Goal: Task Accomplishment & Management: Manage account settings

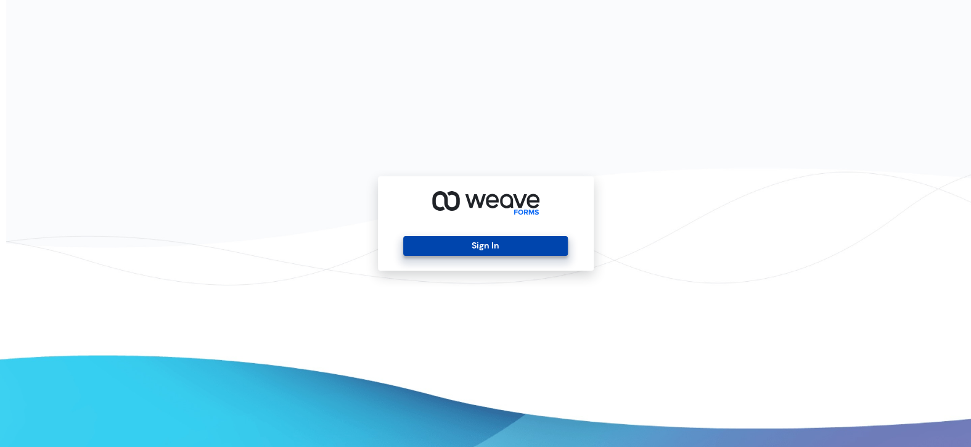
click at [513, 241] on button "Sign In" at bounding box center [485, 246] width 165 height 20
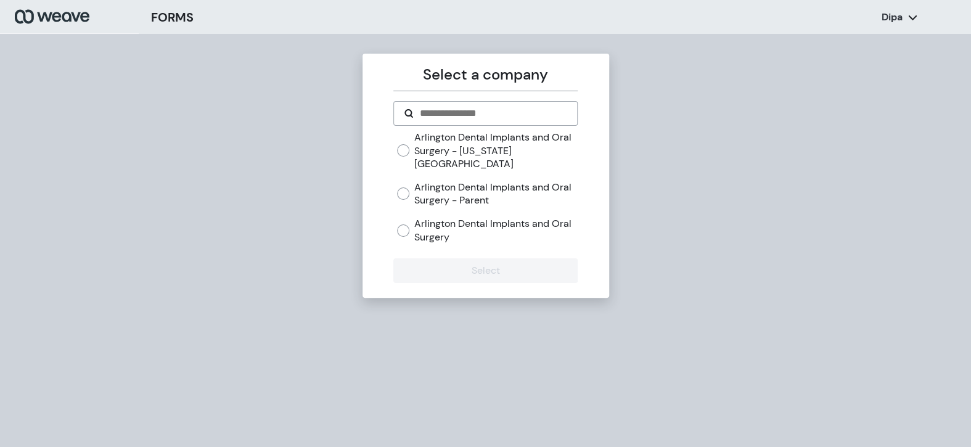
click at [459, 222] on label "Arlington Dental Implants and Oral Surgery" at bounding box center [495, 230] width 163 height 27
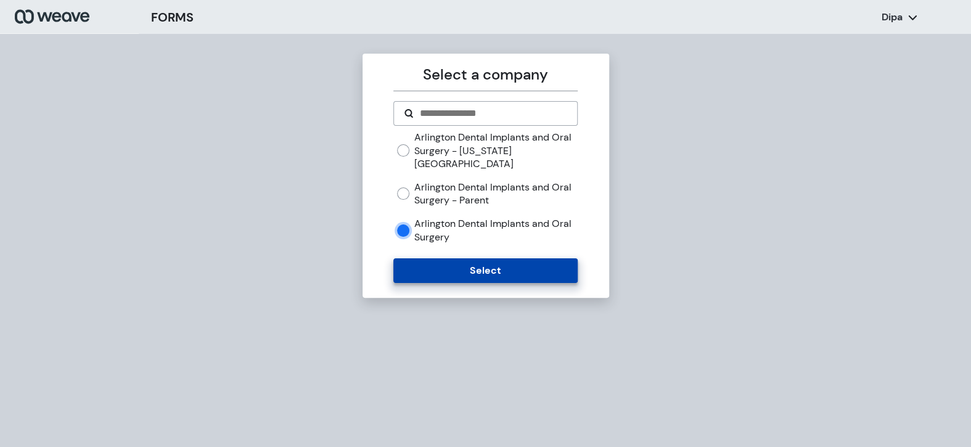
click at [464, 258] on button "Select" at bounding box center [485, 270] width 184 height 25
